Goal: Information Seeking & Learning: Learn about a topic

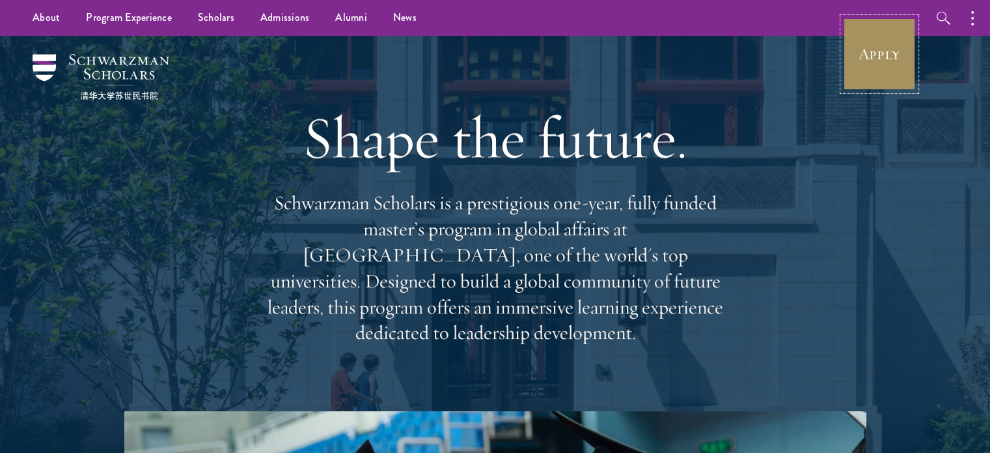
click at [900, 59] on link "Apply" at bounding box center [879, 54] width 73 height 73
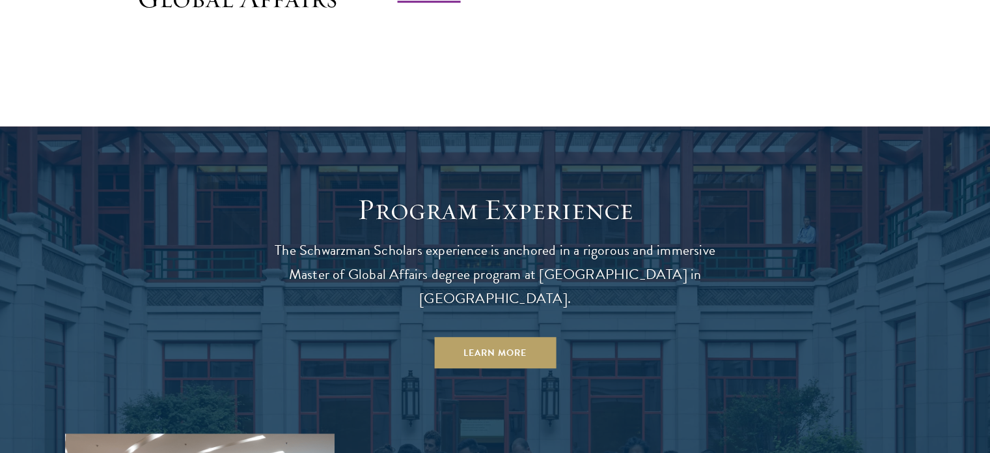
scroll to position [1107, 0]
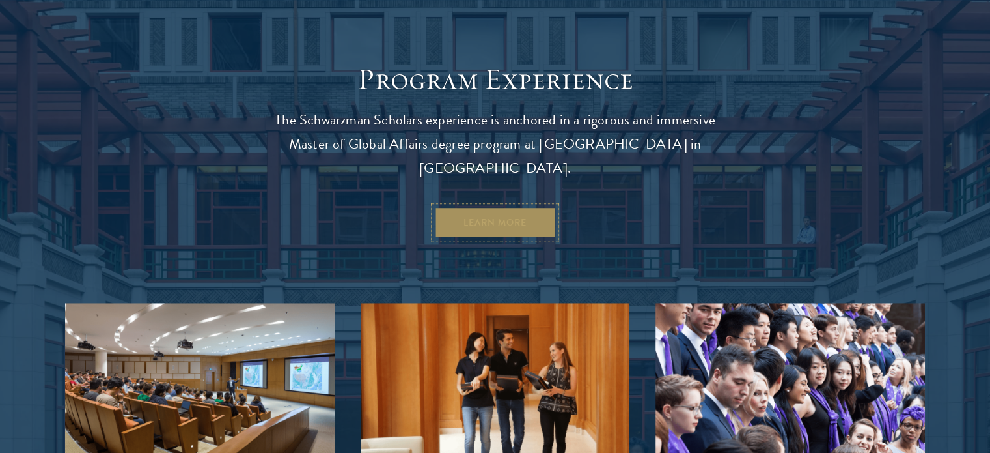
click at [456, 206] on link "Learn More" at bounding box center [495, 221] width 122 height 31
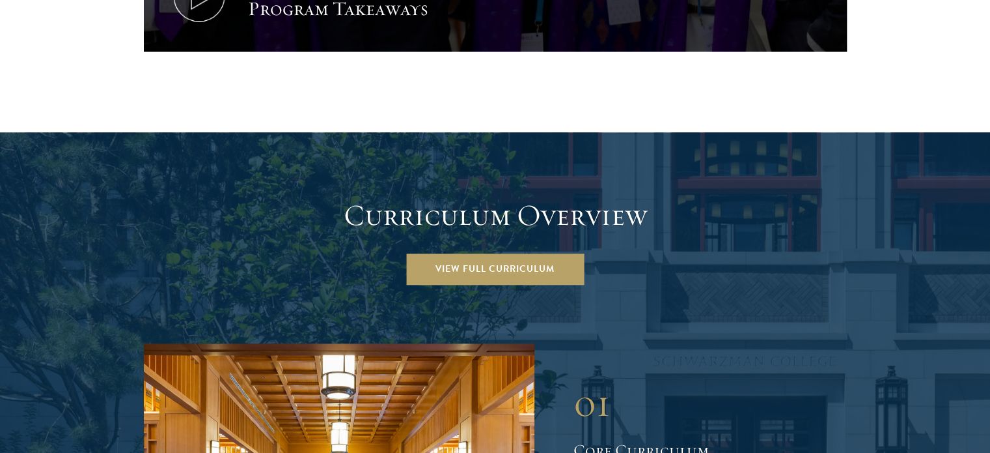
scroll to position [1888, 0]
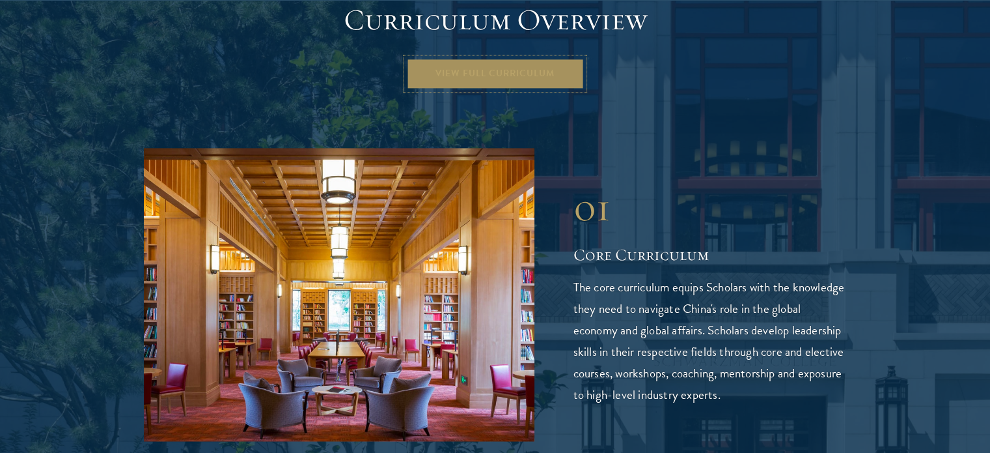
click at [493, 58] on link "View Full Curriculum" at bounding box center [495, 73] width 178 height 31
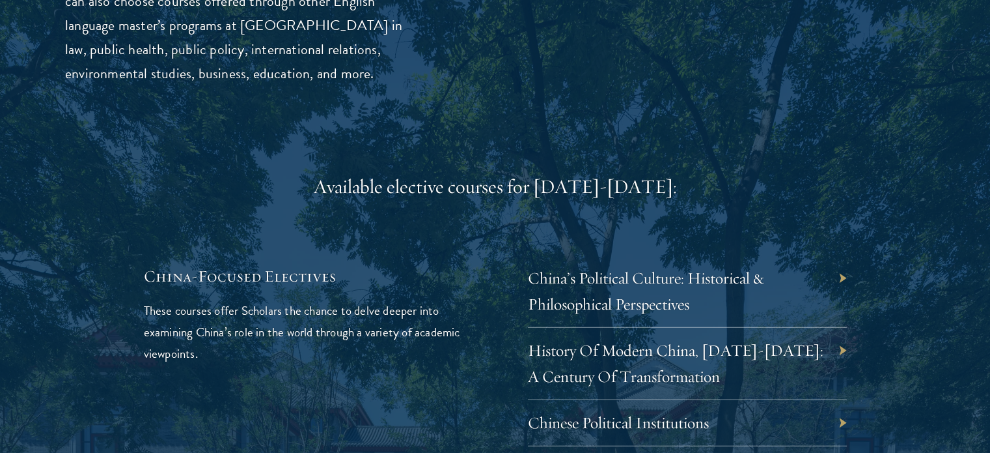
scroll to position [3773, 0]
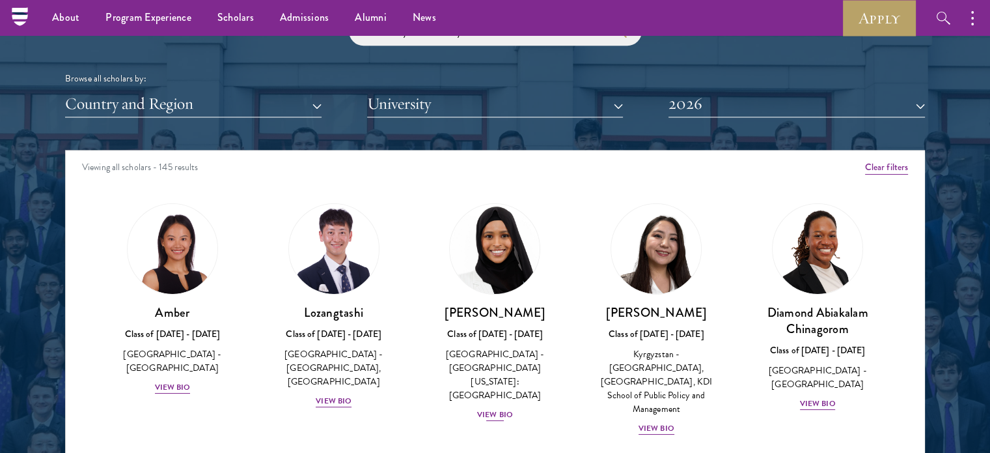
scroll to position [1563, 0]
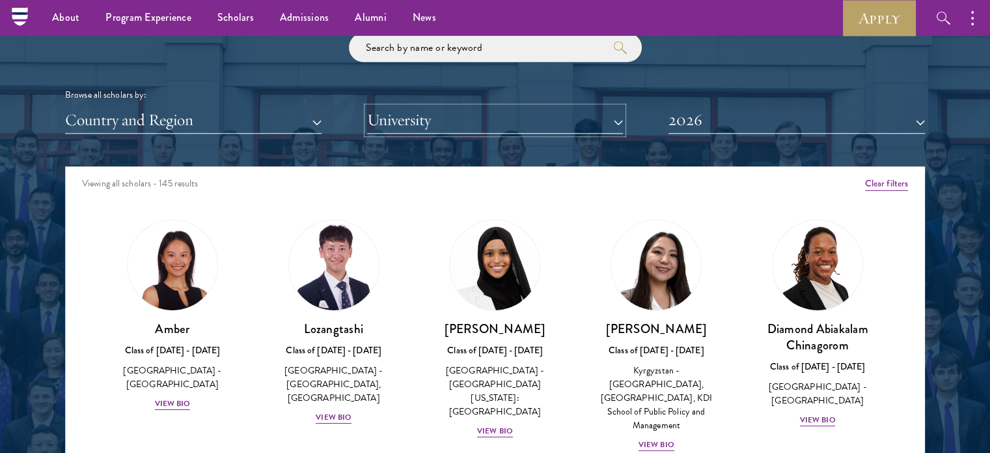
click at [532, 124] on button "University" at bounding box center [495, 120] width 257 height 27
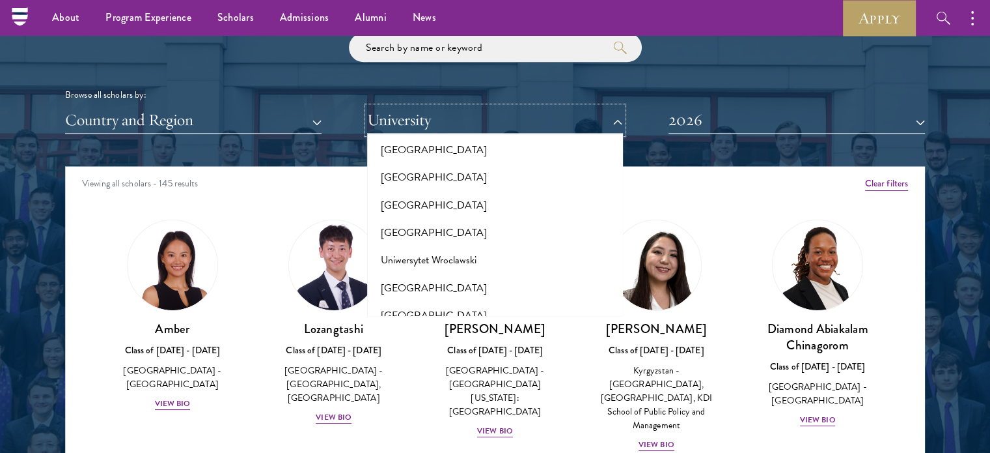
scroll to position [12344, 0]
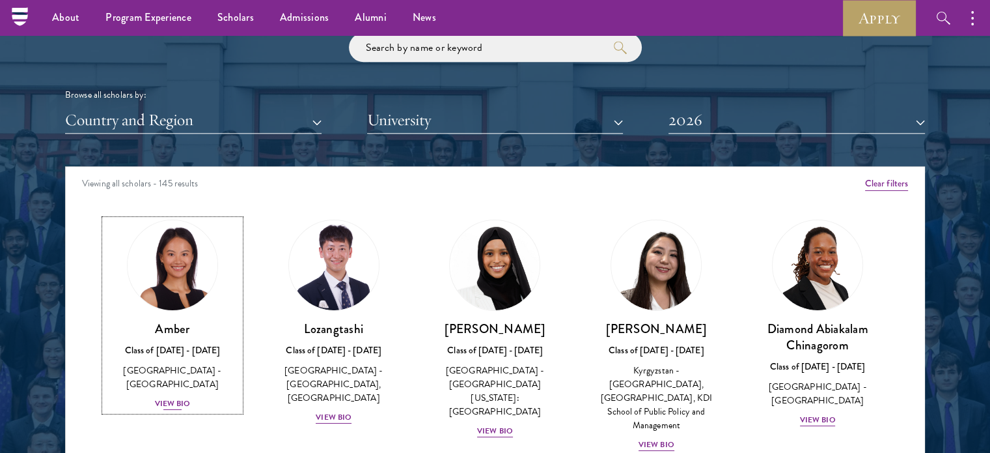
click at [173, 397] on div "View Bio" at bounding box center [173, 403] width 36 height 12
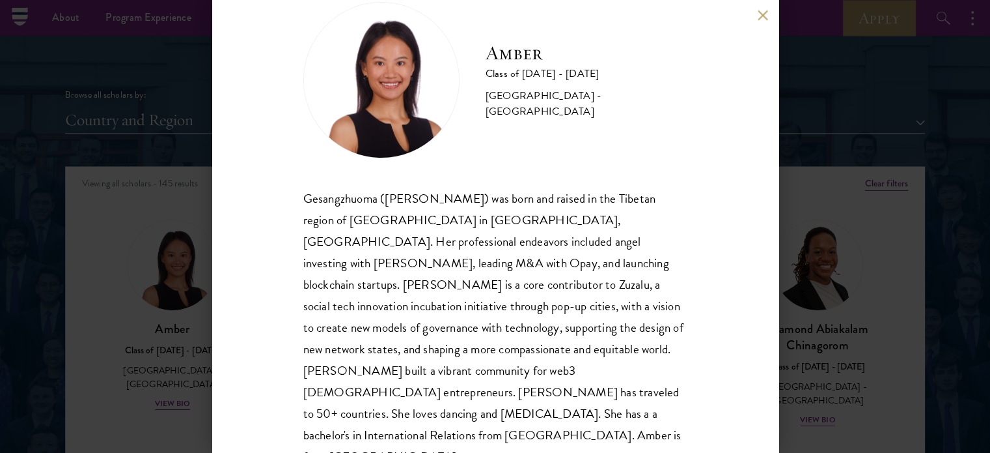
scroll to position [47, 0]
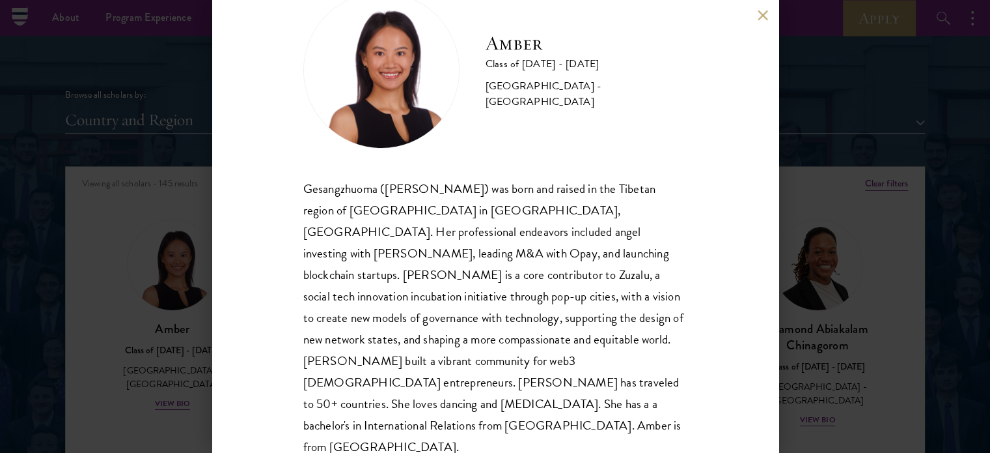
click at [759, 12] on button at bounding box center [763, 15] width 11 height 11
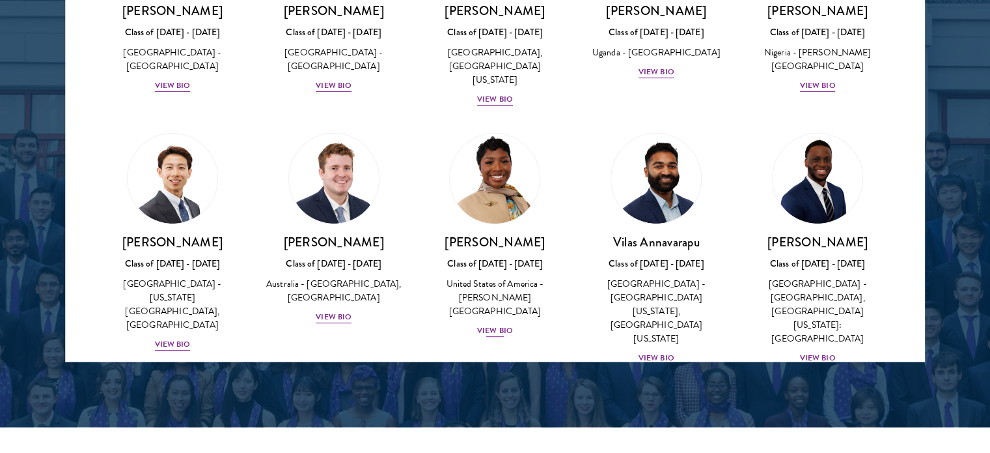
scroll to position [391, 0]
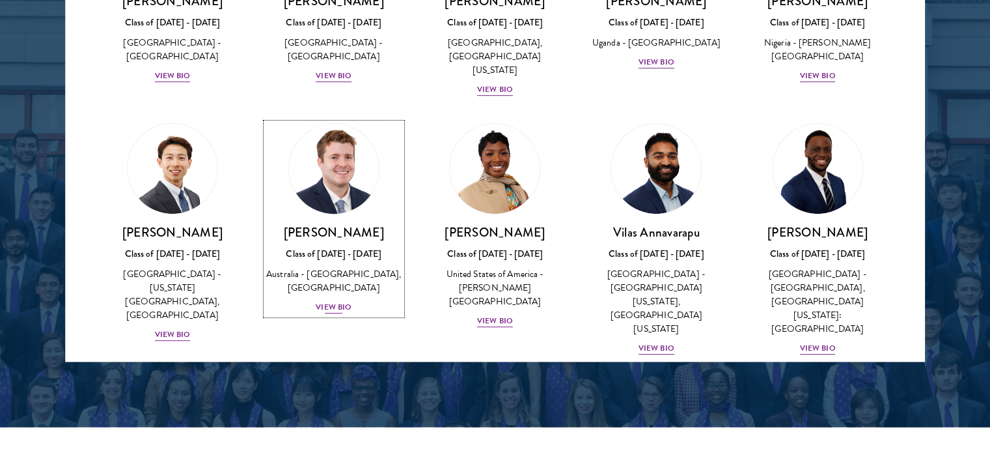
click at [344, 301] on div "View Bio" at bounding box center [334, 307] width 36 height 12
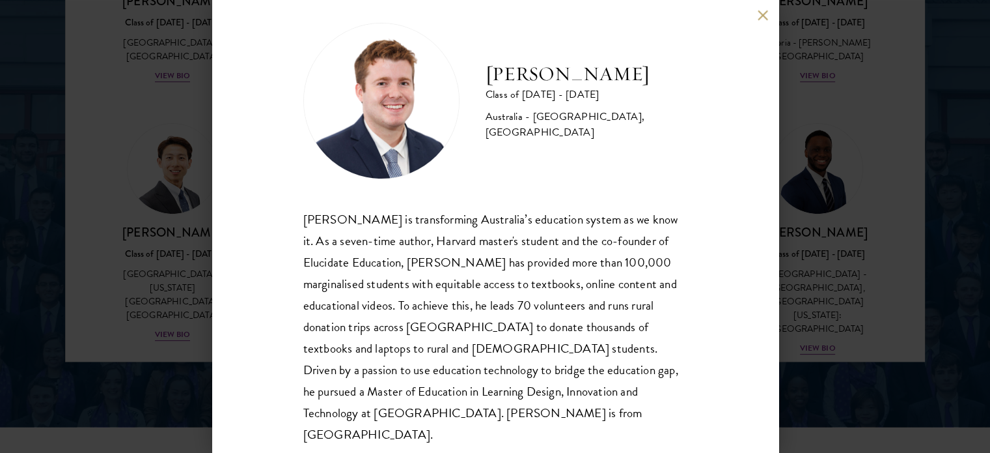
scroll to position [26, 0]
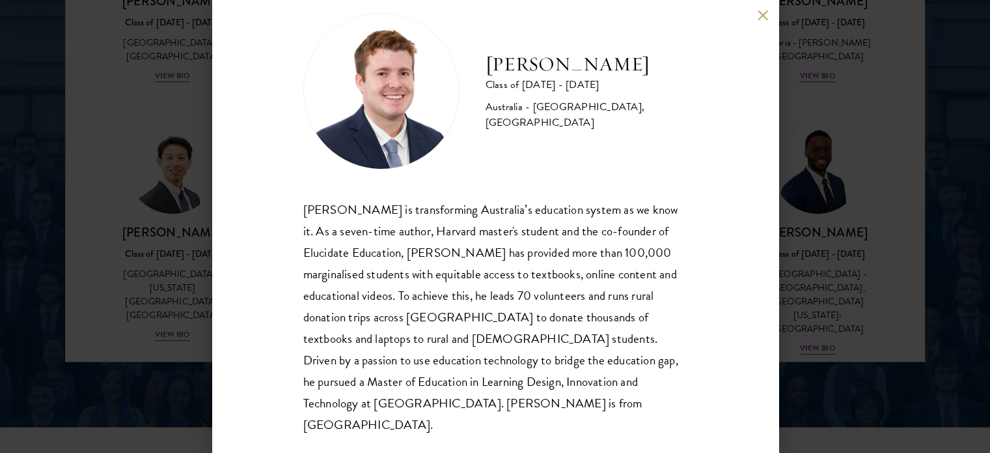
click at [753, 19] on div "[PERSON_NAME] Class of [DATE] - [DATE] [GEOGRAPHIC_DATA] - [GEOGRAPHIC_DATA], […" at bounding box center [495, 226] width 567 height 453
click at [759, 18] on button at bounding box center [763, 15] width 11 height 11
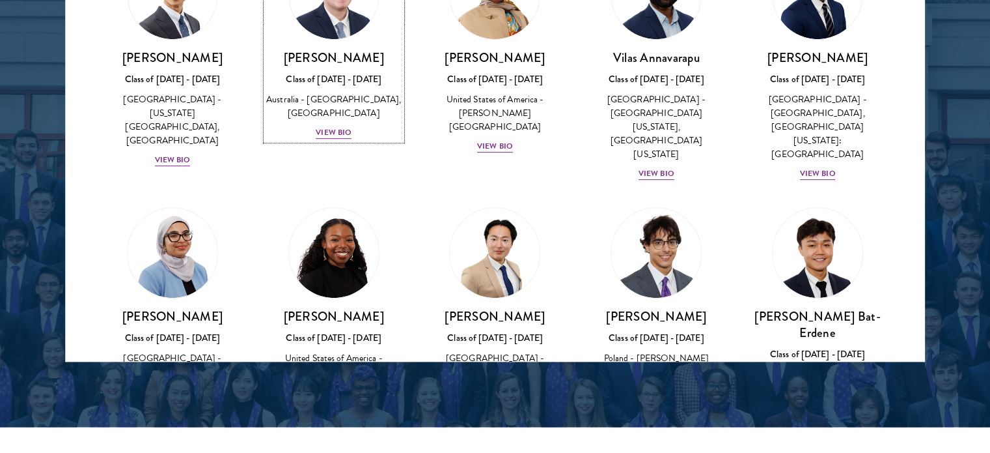
scroll to position [586, 0]
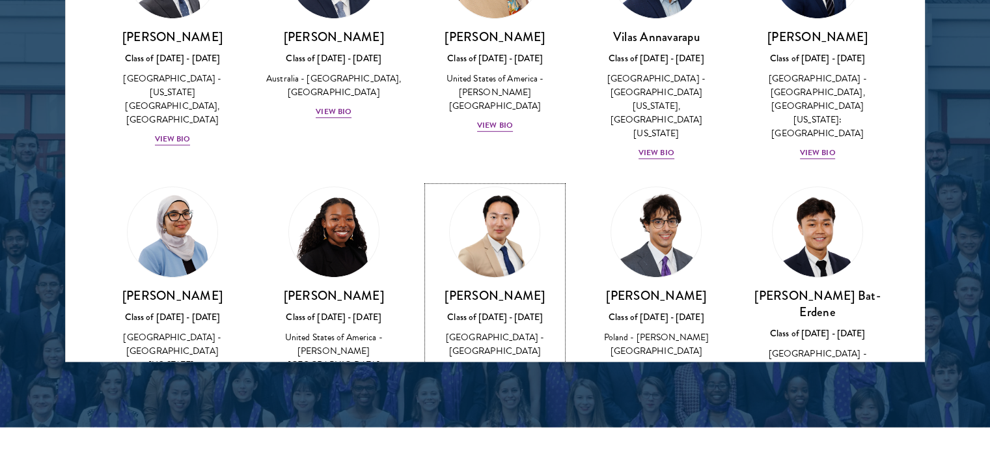
click at [505, 364] on div "View Bio" at bounding box center [495, 370] width 36 height 12
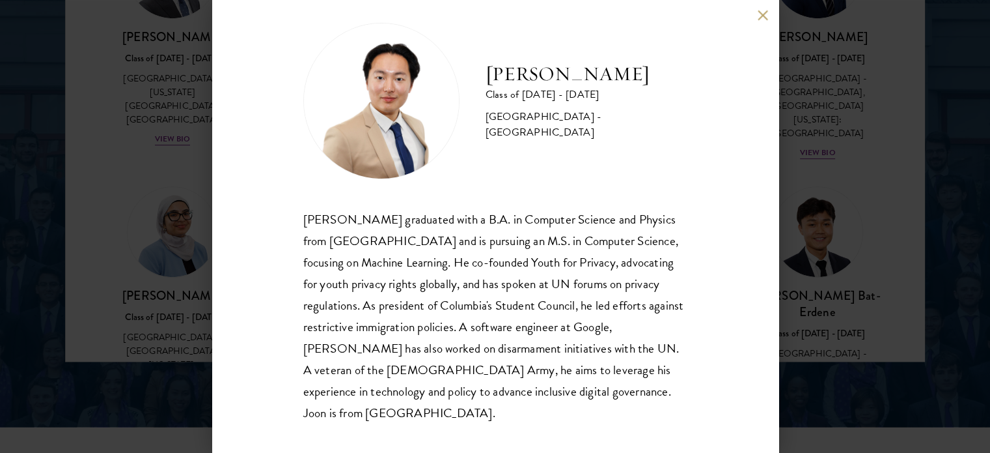
scroll to position [26, 0]
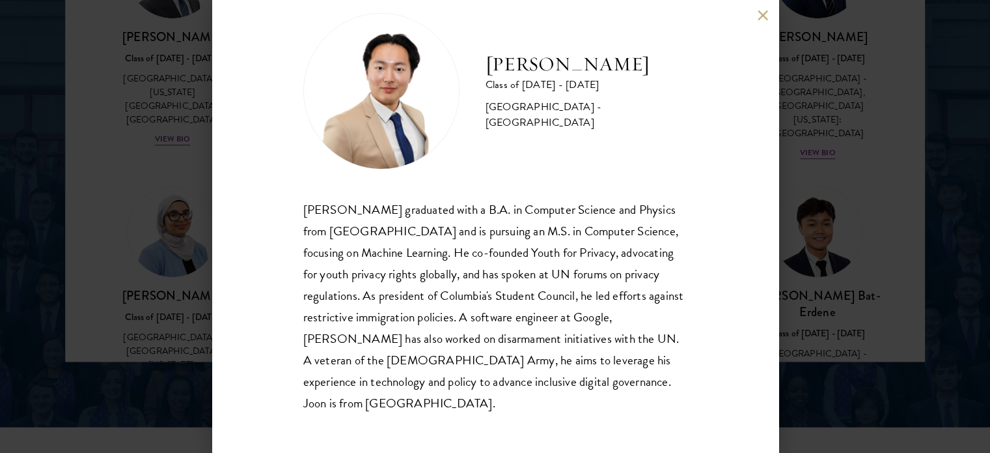
click at [756, 16] on div "[PERSON_NAME] Class of [DATE] - [DATE] [GEOGRAPHIC_DATA] - [GEOGRAPHIC_DATA] [P…" at bounding box center [495, 226] width 567 height 453
click at [758, 13] on button at bounding box center [763, 15] width 11 height 11
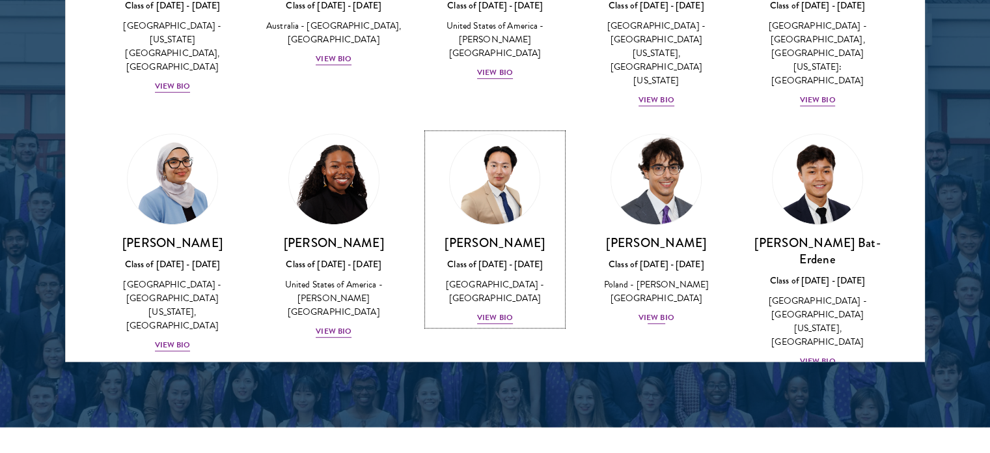
scroll to position [716, 0]
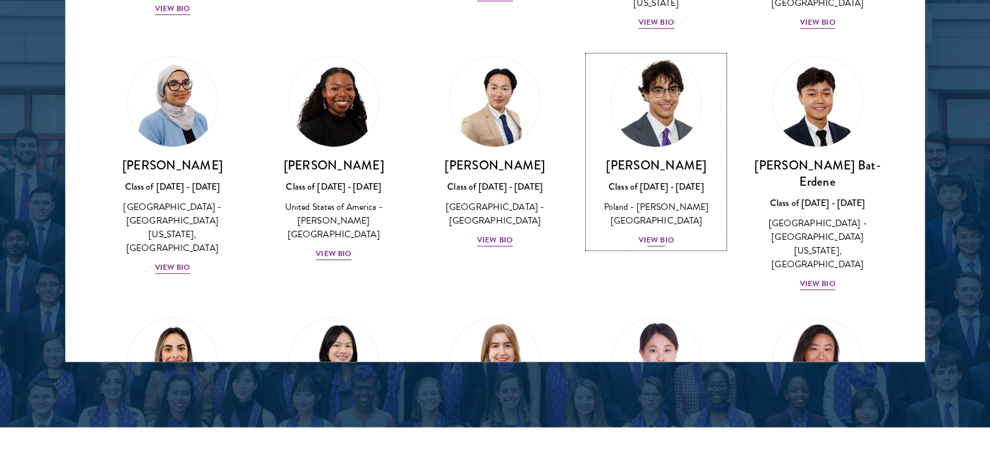
click at [639, 234] on div "View Bio" at bounding box center [657, 240] width 36 height 12
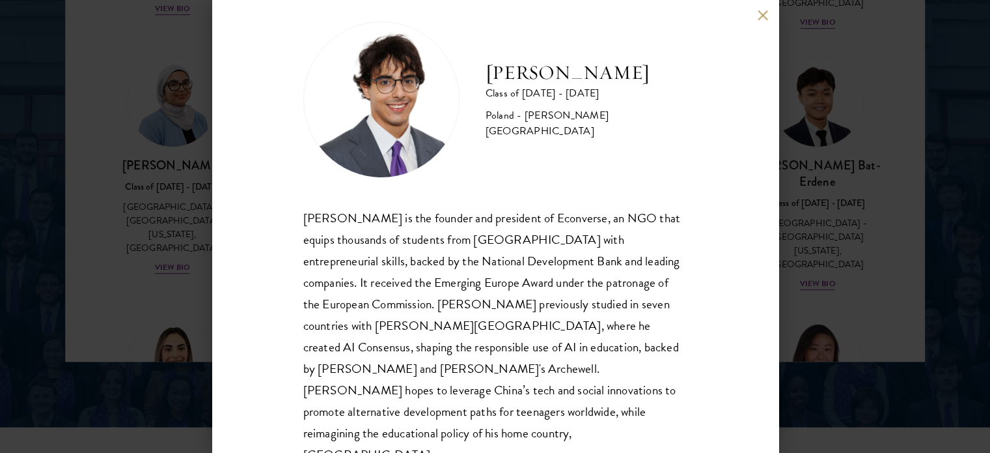
scroll to position [26, 0]
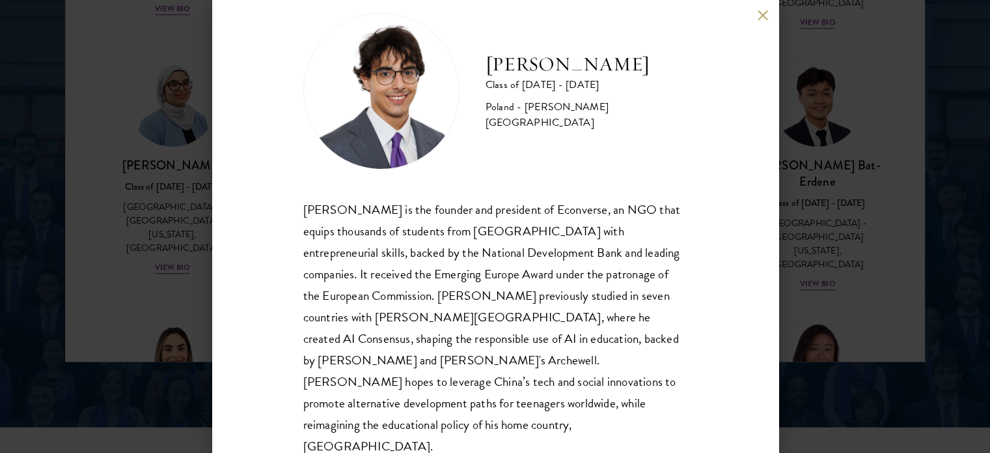
click at [763, 15] on button at bounding box center [763, 15] width 11 height 11
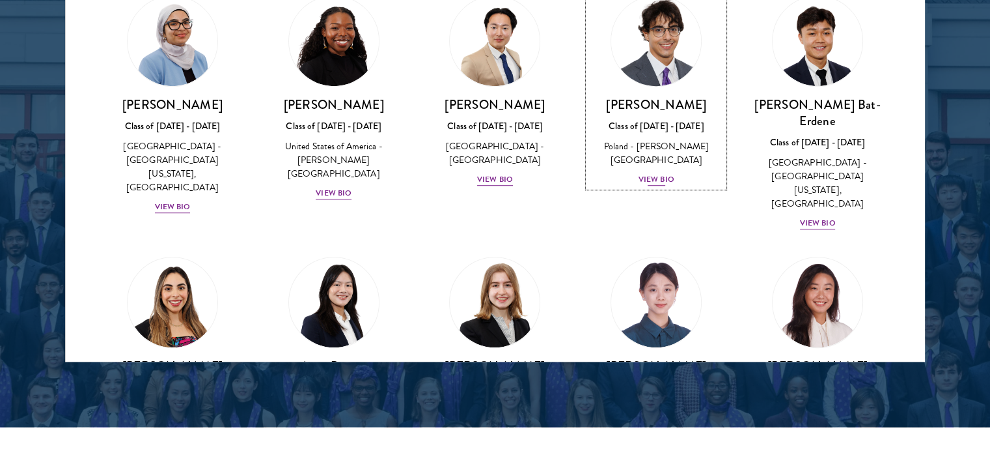
scroll to position [847, 0]
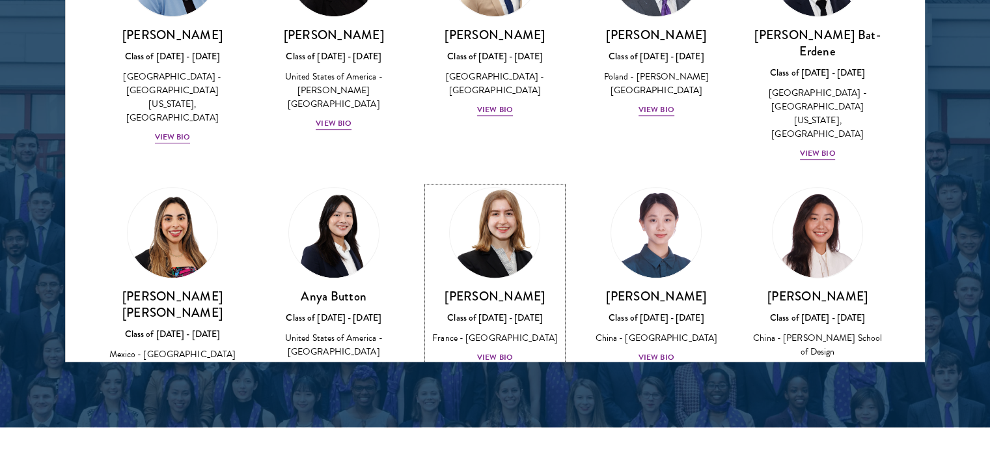
click at [503, 351] on div "View Bio" at bounding box center [495, 357] width 36 height 12
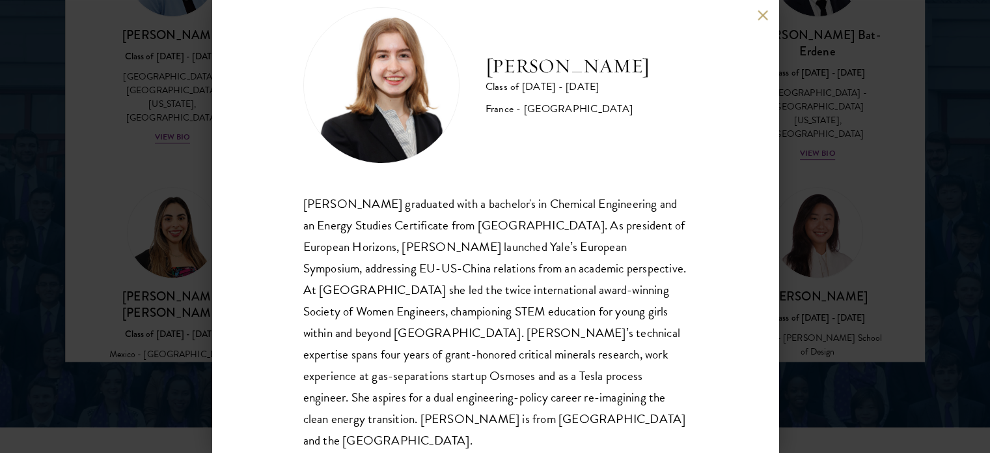
scroll to position [47, 0]
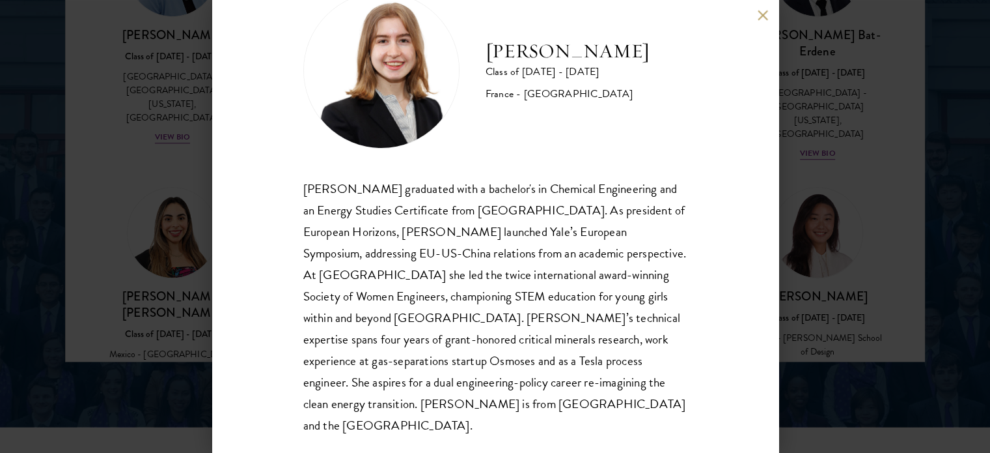
click at [766, 12] on button at bounding box center [763, 15] width 11 height 11
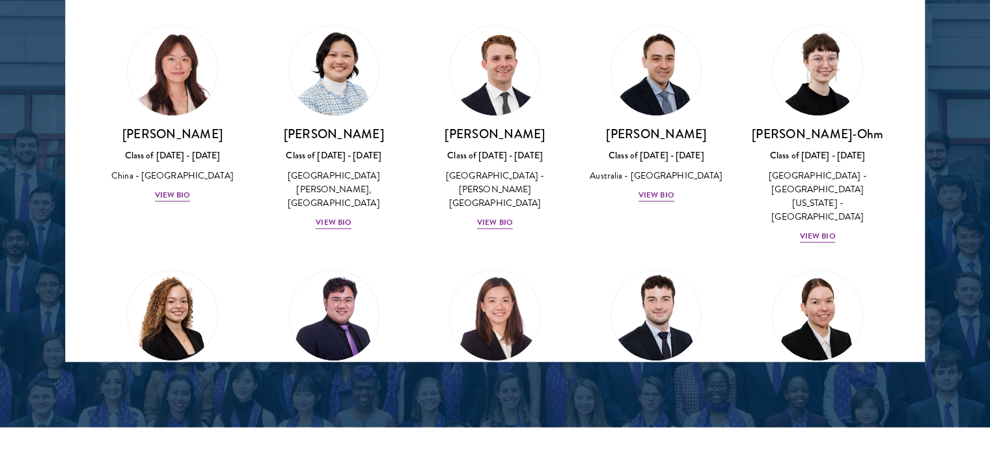
scroll to position [1237, 0]
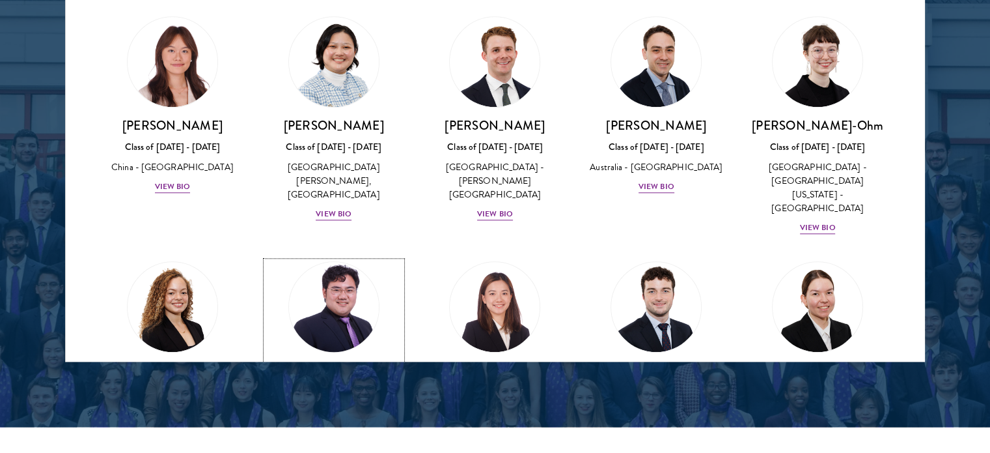
click at [343, 425] on div "View Bio" at bounding box center [334, 431] width 36 height 12
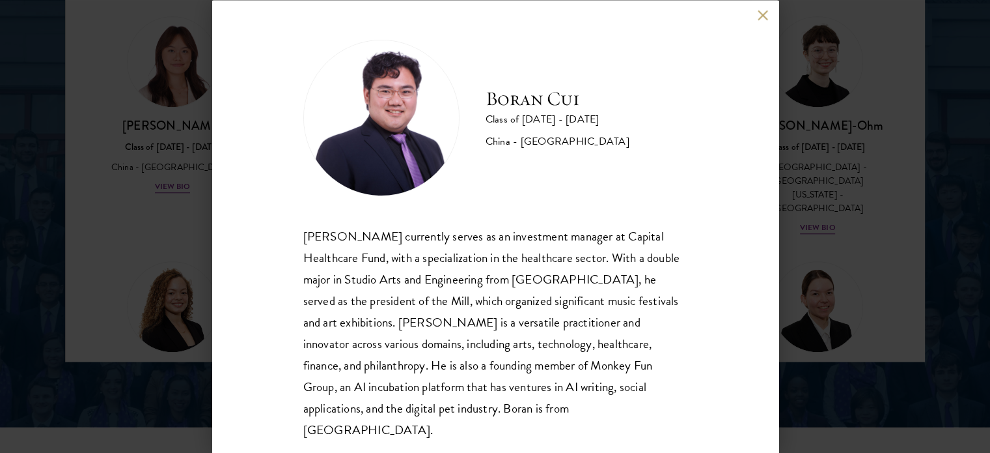
click at [764, 16] on button at bounding box center [763, 15] width 11 height 11
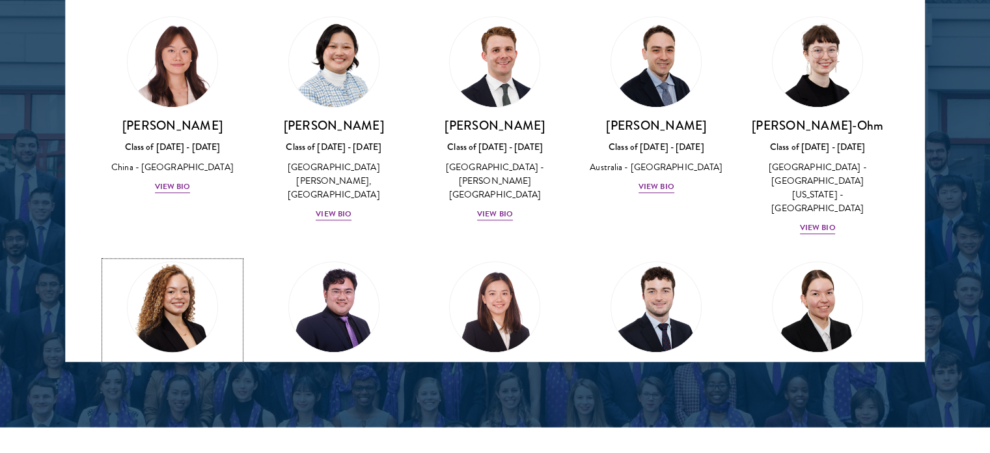
click at [167, 452] on div "View Bio" at bounding box center [173, 461] width 36 height 12
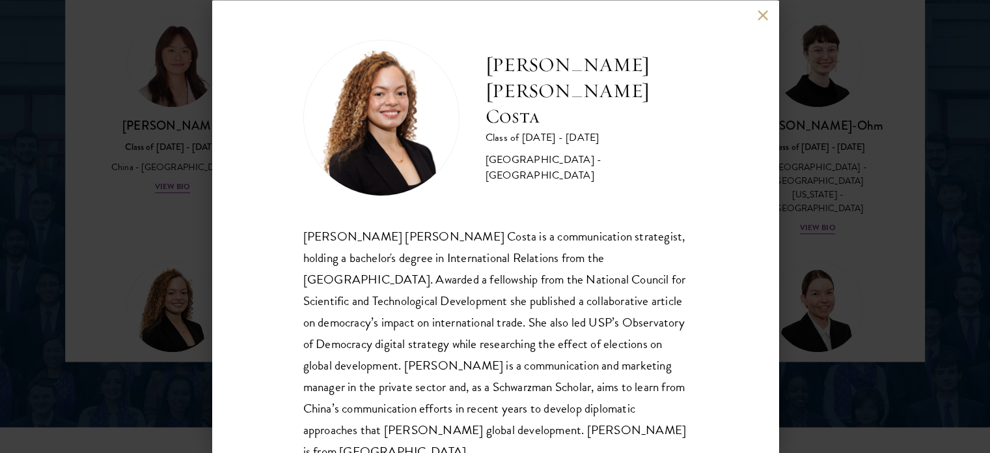
scroll to position [26, 0]
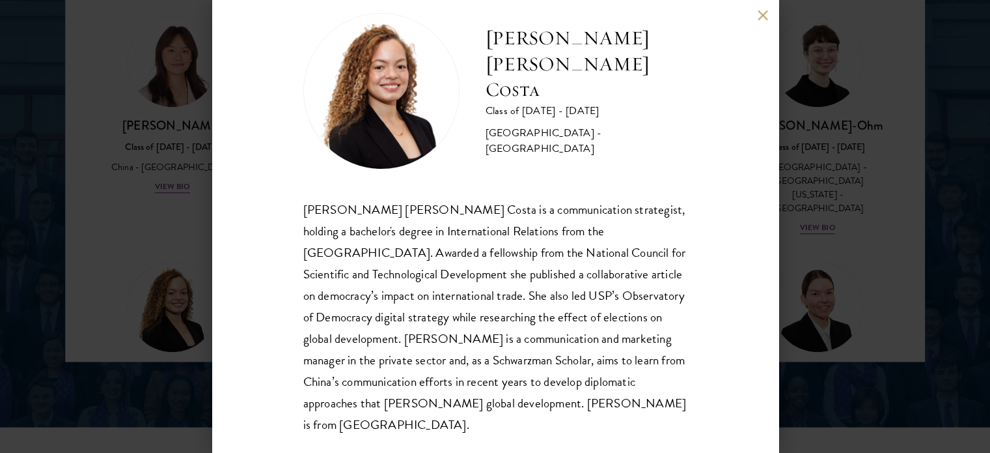
click at [763, 21] on div "[PERSON_NAME] [PERSON_NAME] Costa Class of [DATE] - [DATE] [GEOGRAPHIC_DATA] - …" at bounding box center [495, 226] width 567 height 453
click at [766, 12] on button at bounding box center [763, 15] width 11 height 11
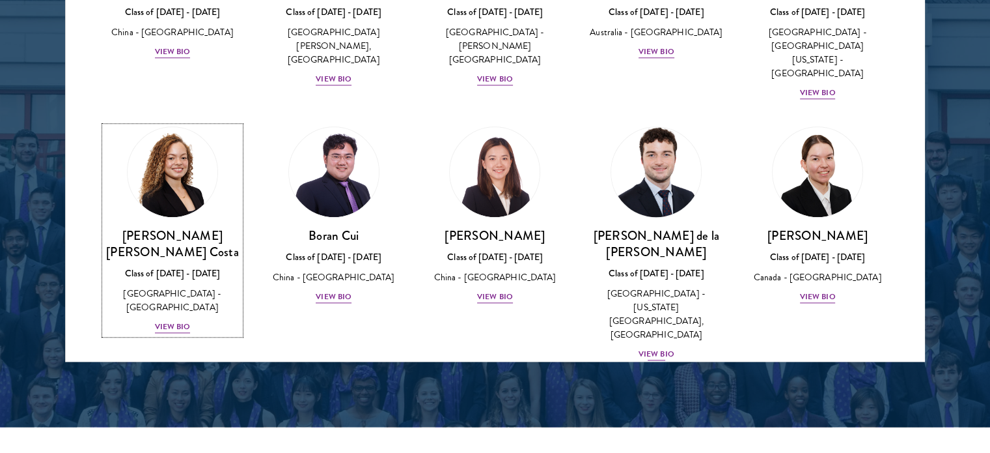
scroll to position [1302, 0]
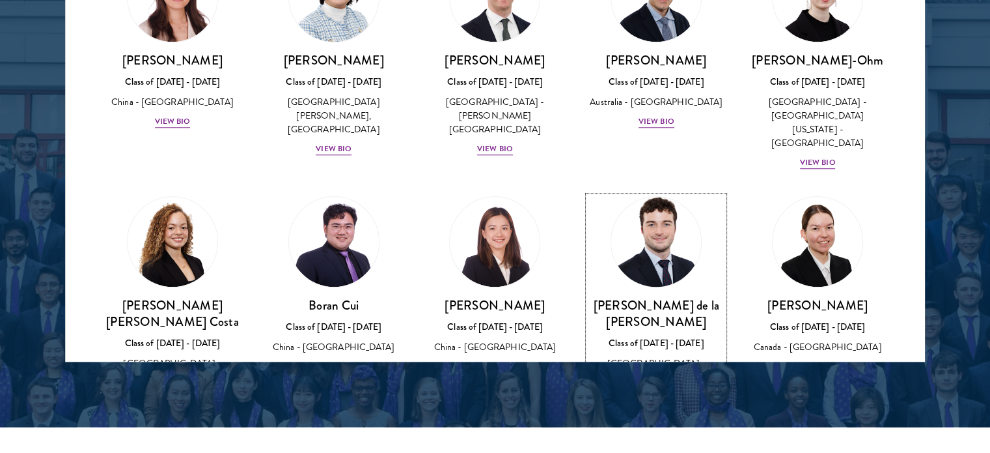
click at [654, 297] on div "[PERSON_NAME] de la [PERSON_NAME] Class of [DATE] - [DATE] [GEOGRAPHIC_DATA] - …" at bounding box center [656, 364] width 135 height 134
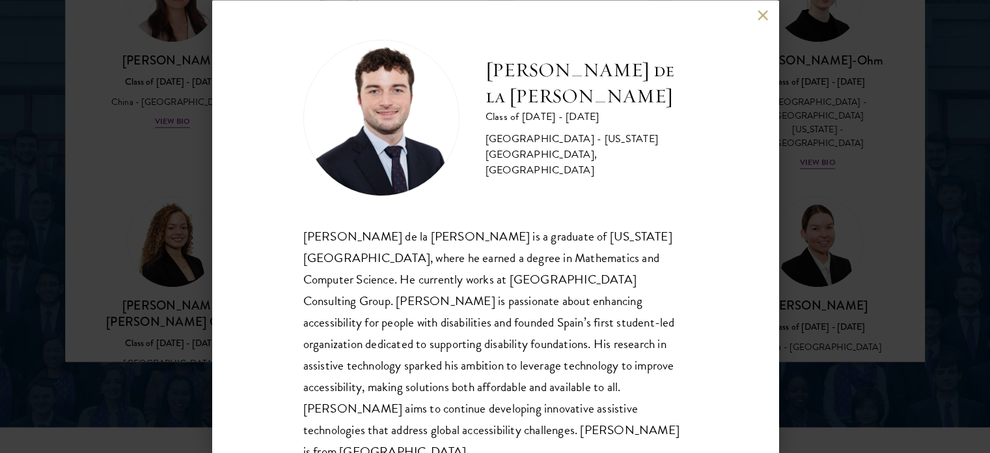
scroll to position [5, 0]
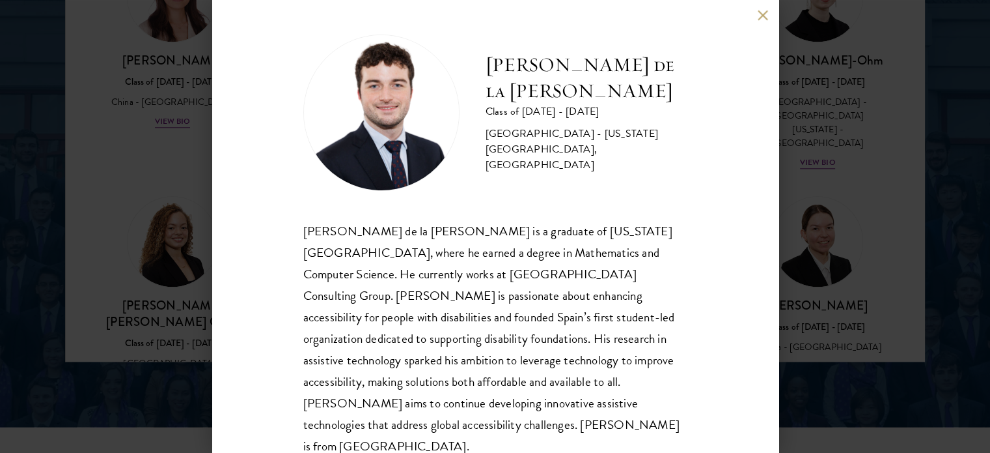
click at [766, 10] on button at bounding box center [763, 15] width 11 height 11
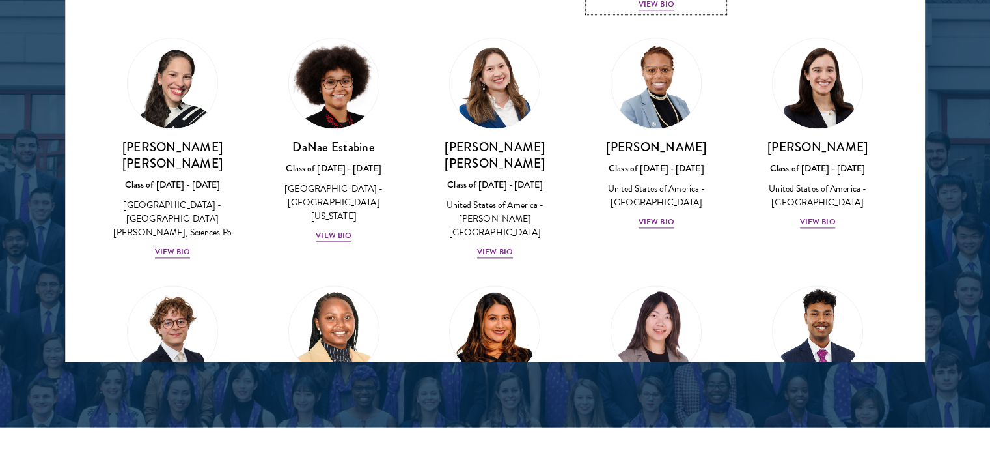
scroll to position [1758, 0]
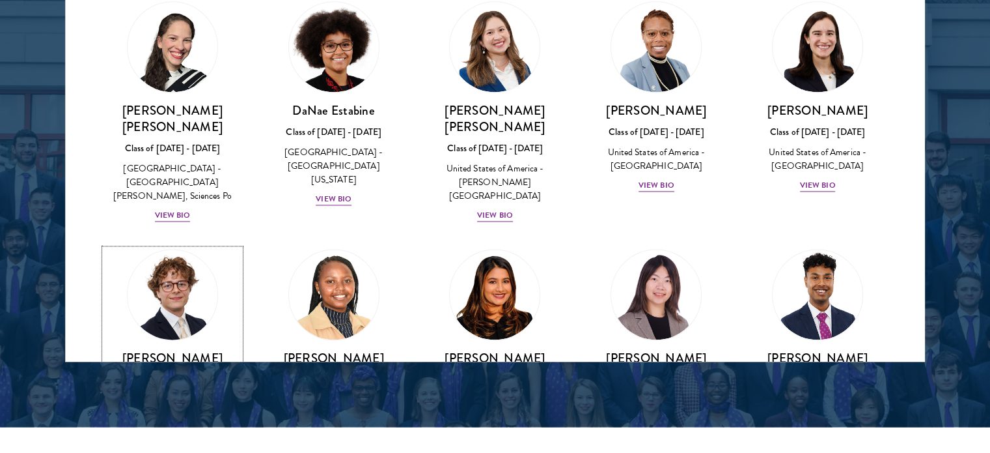
click at [195, 350] on div "[PERSON_NAME] Class of [DATE] - [DATE] [GEOGRAPHIC_DATA] - [GEOGRAPHIC_DATA] Vi…" at bounding box center [172, 388] width 135 height 77
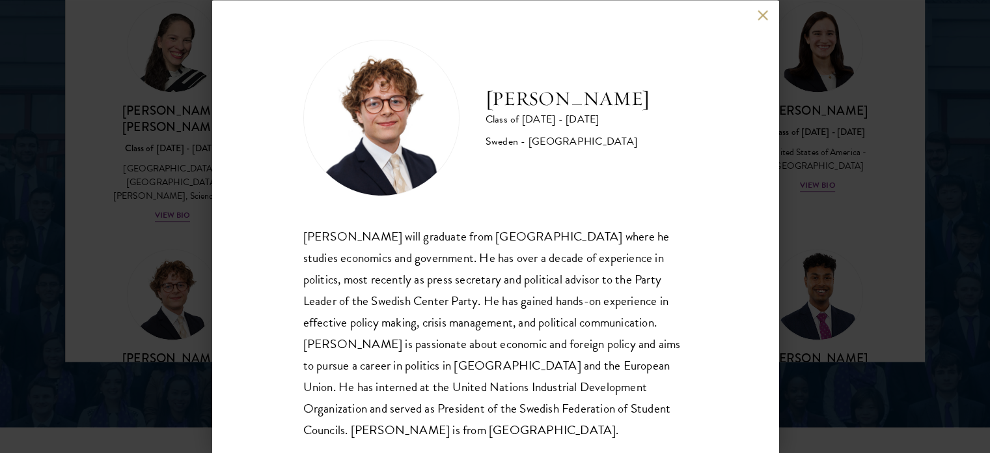
scroll to position [5, 0]
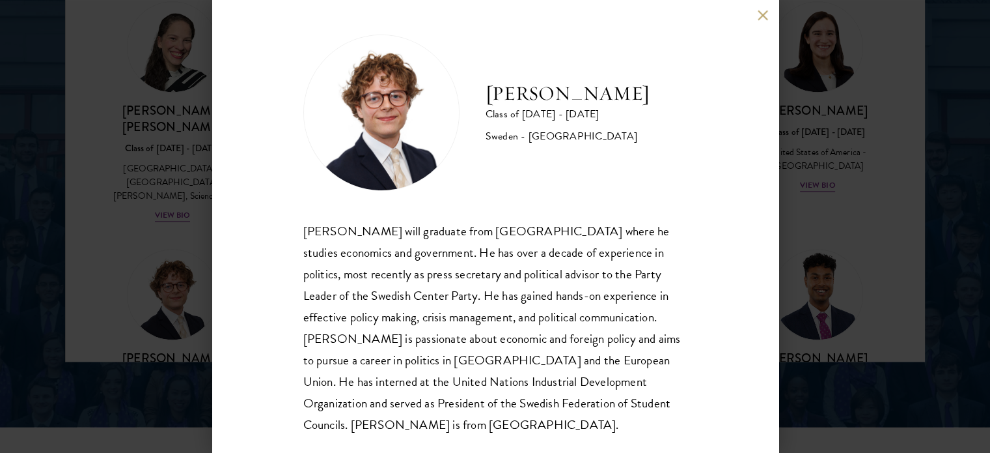
click at [750, 13] on div "[PERSON_NAME] Class of [DATE] - [DATE] [GEOGRAPHIC_DATA] - [GEOGRAPHIC_DATA] [P…" at bounding box center [495, 226] width 567 height 453
click at [757, 12] on div "[PERSON_NAME] Class of [DATE] - [DATE] [GEOGRAPHIC_DATA] - [GEOGRAPHIC_DATA] [P…" at bounding box center [495, 226] width 567 height 453
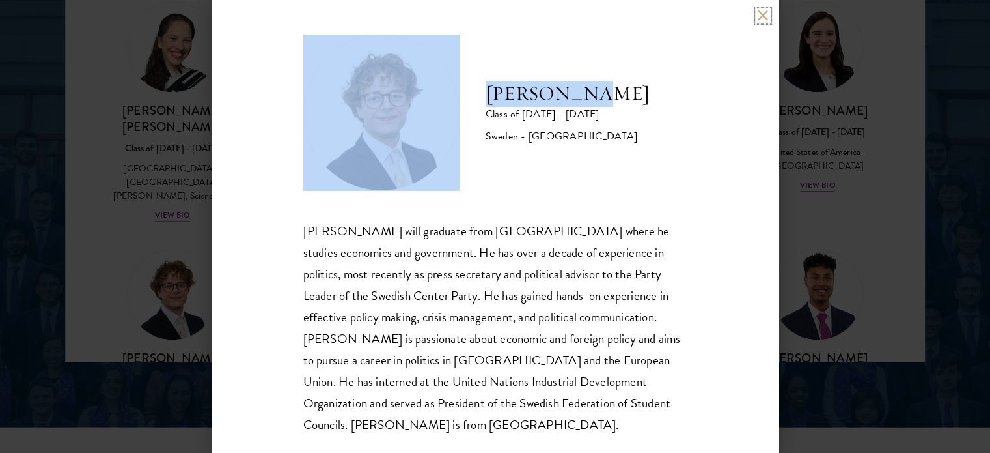
click at [761, 10] on button at bounding box center [763, 15] width 11 height 11
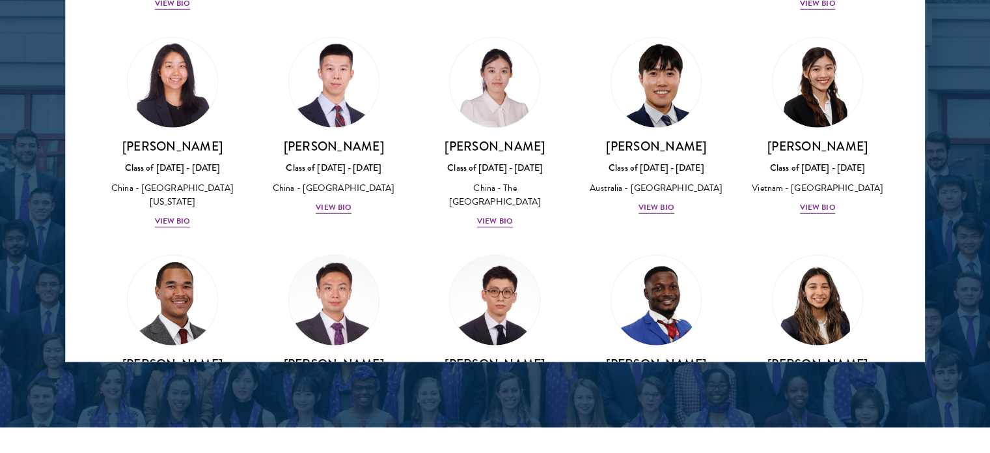
scroll to position [3842, 0]
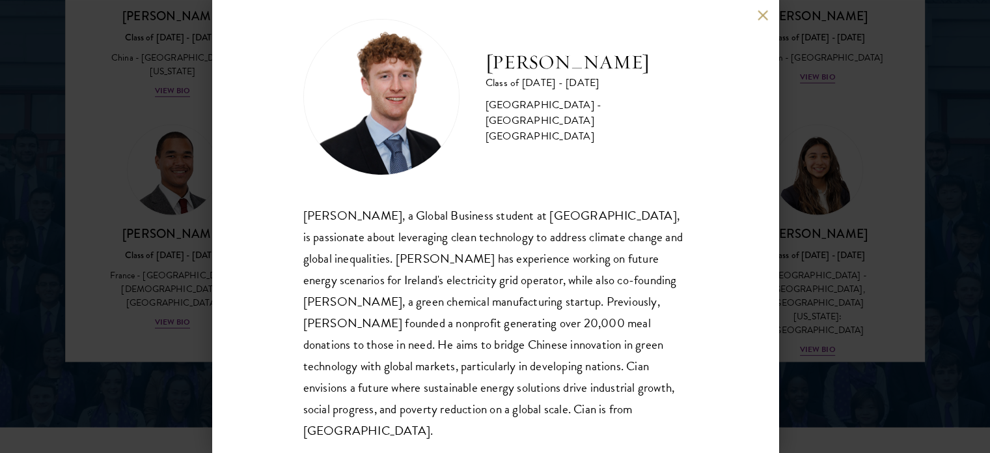
scroll to position [26, 0]
